Goal: Navigation & Orientation: Find specific page/section

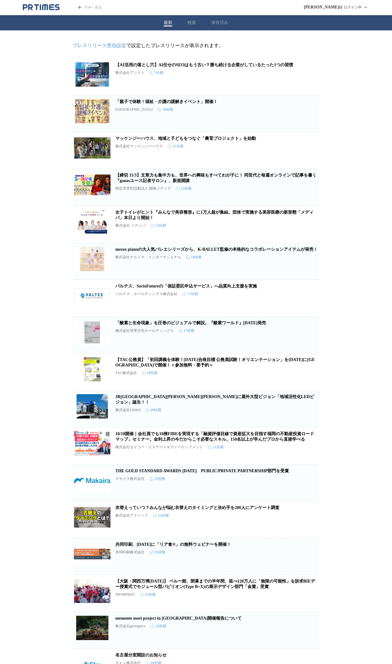
click at [286, 81] on icon "button" at bounding box center [287, 79] width 7 height 7
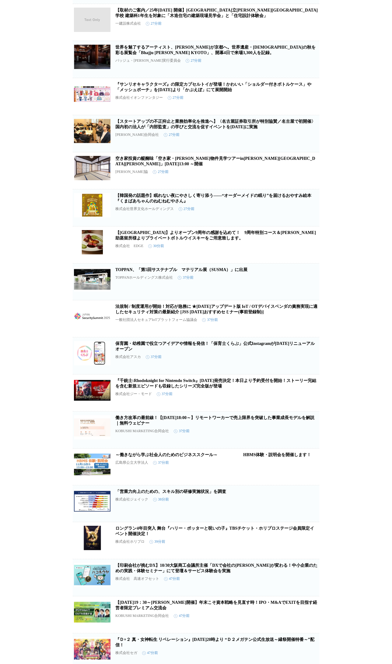
scroll to position [721, 0]
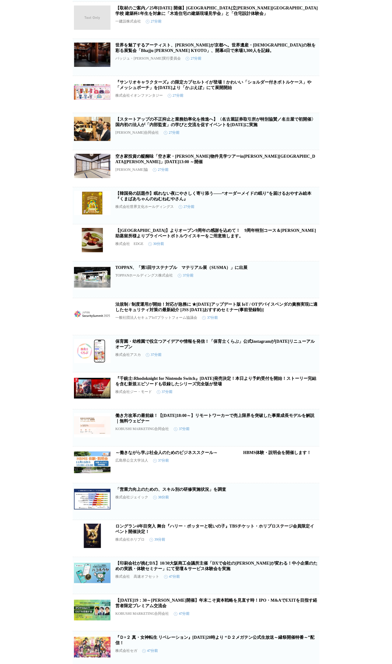
click at [160, 349] on link "保育園・幼稚園で役立つアイデアや情報を発信！「保育士くらぶ」公式Instagramが[DATE]リニューアルオープン" at bounding box center [214, 344] width 199 height 10
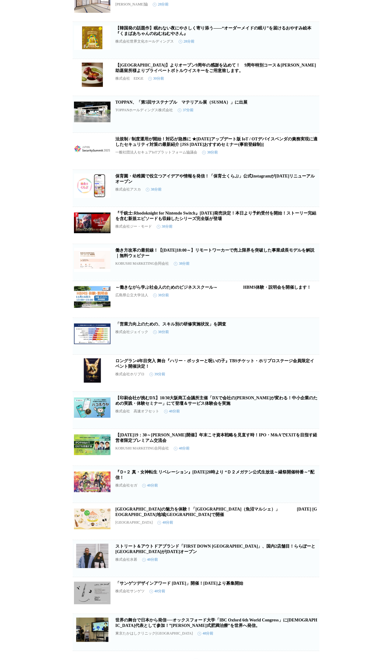
scroll to position [887, 0]
click at [200, 183] on link "保育園・幼稚園で役立つアイデアや情報を発信！「保育士くらぶ」公式Instagramが[DATE]リニューアルオープン" at bounding box center [214, 178] width 199 height 10
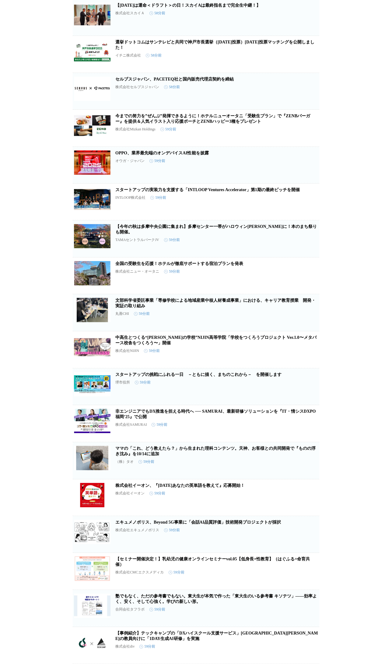
scroll to position [1880, 0]
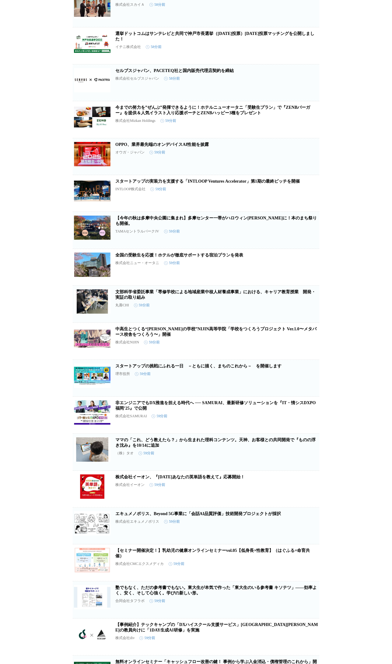
click at [285, 348] on icon "button" at bounding box center [287, 343] width 7 height 7
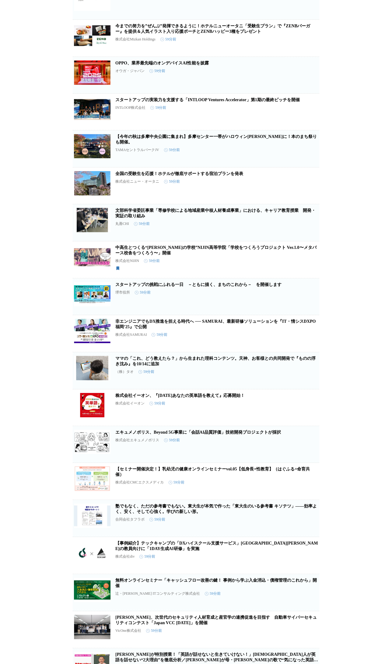
scroll to position [1963, 0]
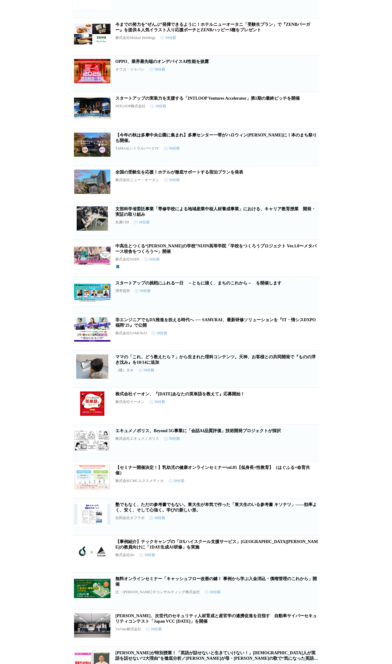
click at [286, 375] on icon "button" at bounding box center [287, 371] width 4 height 5
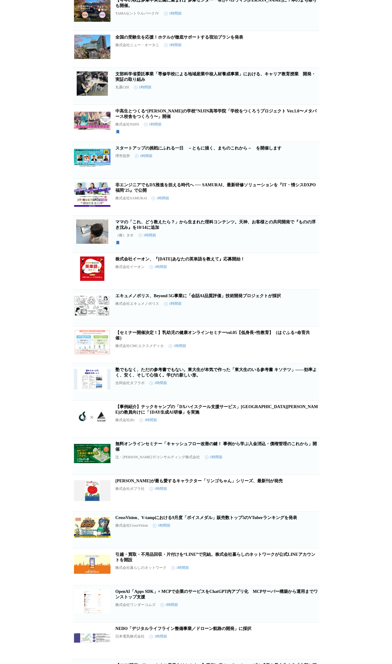
scroll to position [2555, 0]
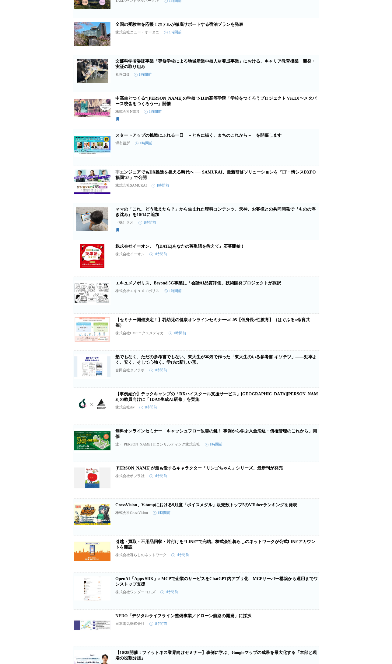
click at [203, 365] on link "塾でもなく、ただの参考書でもない。東大生が本気で作った「東大生のいる参考書 キソテツ」――効率よく、安く、そして心強く。学びの新しい形。" at bounding box center [215, 360] width 201 height 10
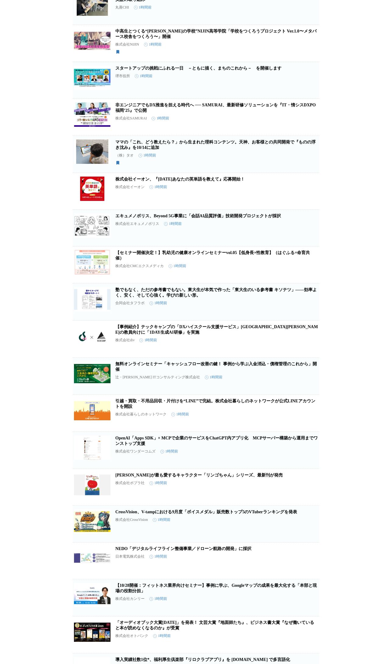
scroll to position [2638, 0]
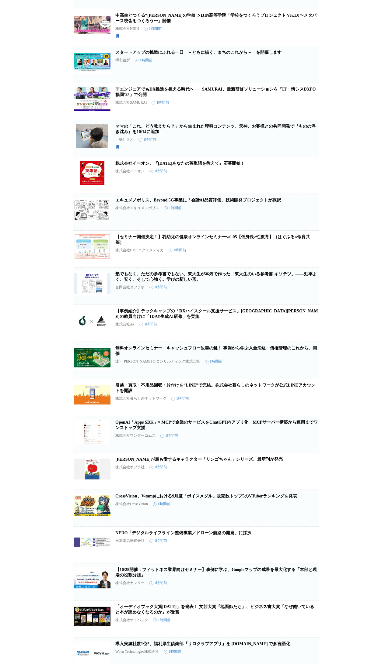
click at [288, 330] on icon "button" at bounding box center [287, 325] width 7 height 7
click at [181, 319] on link "【事例紹介】テックキャンプの「DXハイスクール支援サービス」[GEOGRAPHIC_DATA][PERSON_NAME]の教員向けに「1DAY生成AI研修」を…" at bounding box center [216, 314] width 202 height 10
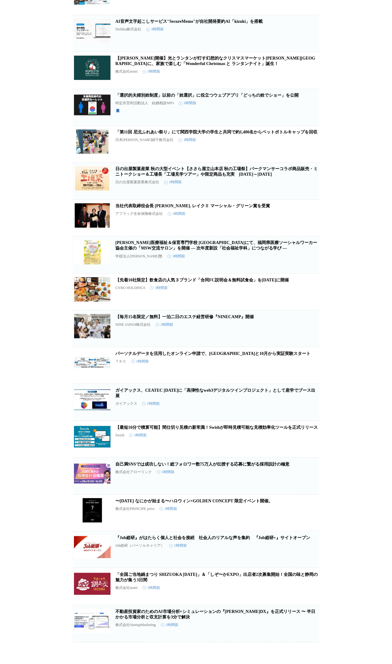
scroll to position [4602, 0]
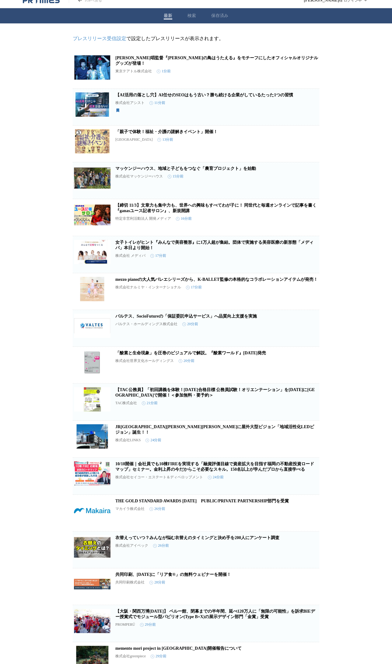
scroll to position [0, 0]
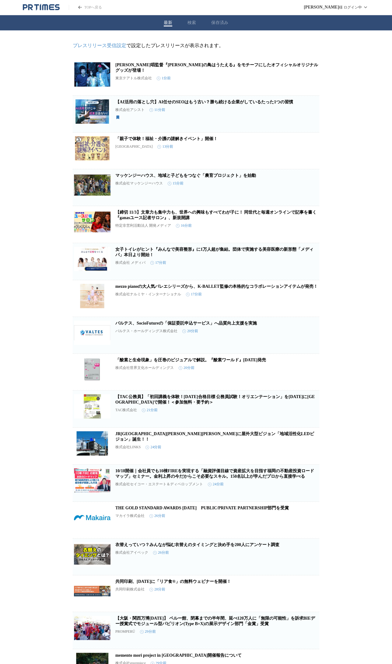
click at [213, 19] on div "最新 検索 保存済み" at bounding box center [196, 22] width 392 height 15
click at [223, 21] on button "保存済み" at bounding box center [219, 22] width 17 height 5
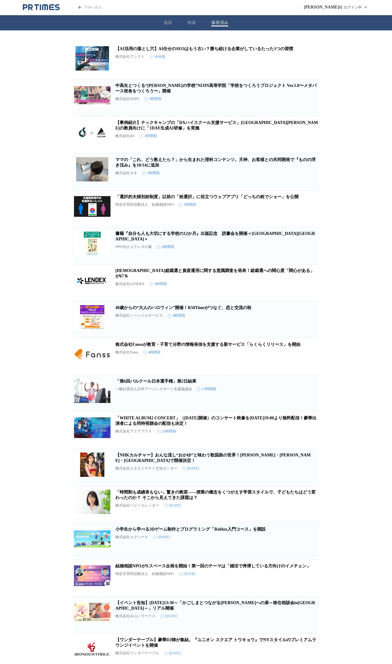
click at [189, 126] on link "【事例紹介】テックキャンプの「DXハイスクール支援サービス」[GEOGRAPHIC_DATA][PERSON_NAME]の教員向けに「1DAY生成AI研修」を…" at bounding box center [216, 125] width 202 height 10
